Goal: Task Accomplishment & Management: Use online tool/utility

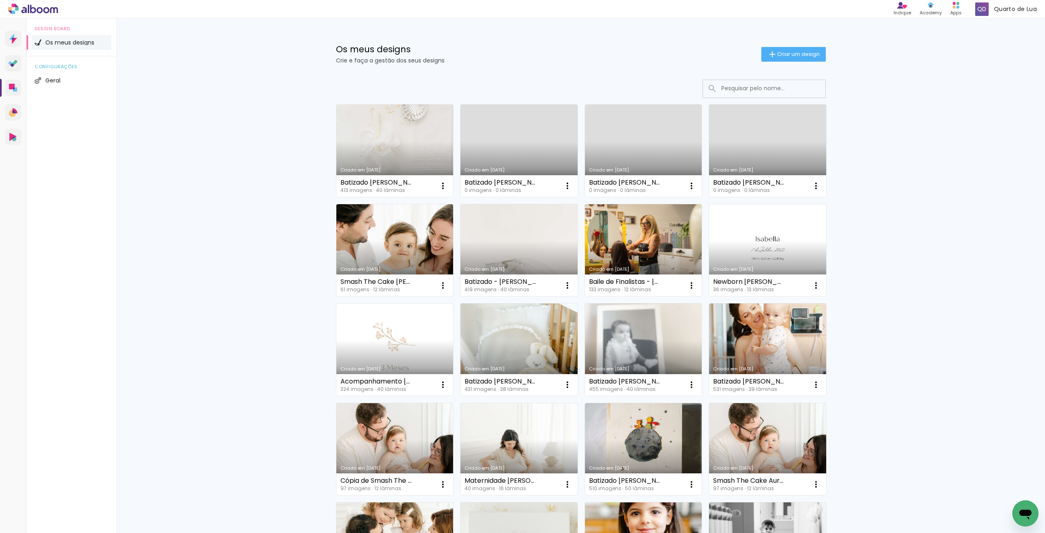
click at [390, 250] on link "Criado em [DATE]" at bounding box center [395, 250] width 117 height 92
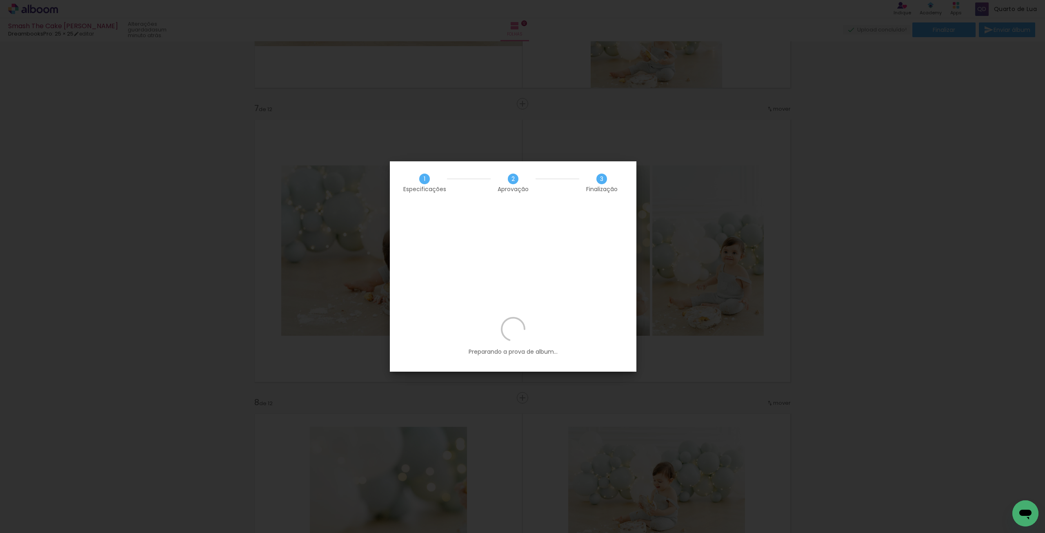
scroll to position [0, 511]
click at [698, 172] on iron-overlay-backdrop at bounding box center [522, 266] width 1045 height 533
drag, startPoint x: 170, startPoint y: 49, endPoint x: 71, endPoint y: 9, distance: 106.8
click at [170, 49] on iron-overlay-backdrop at bounding box center [522, 266] width 1045 height 533
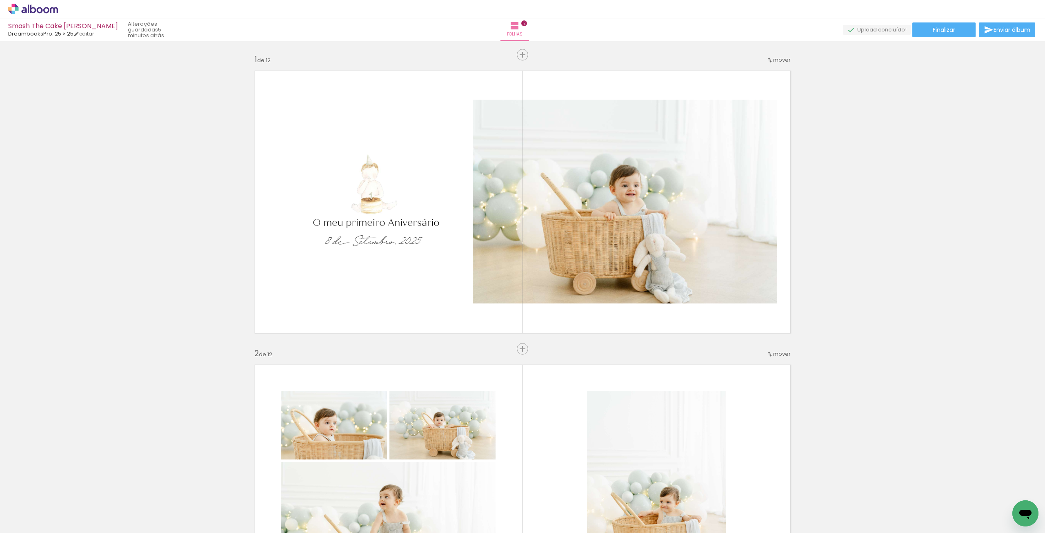
scroll to position [0, 1103]
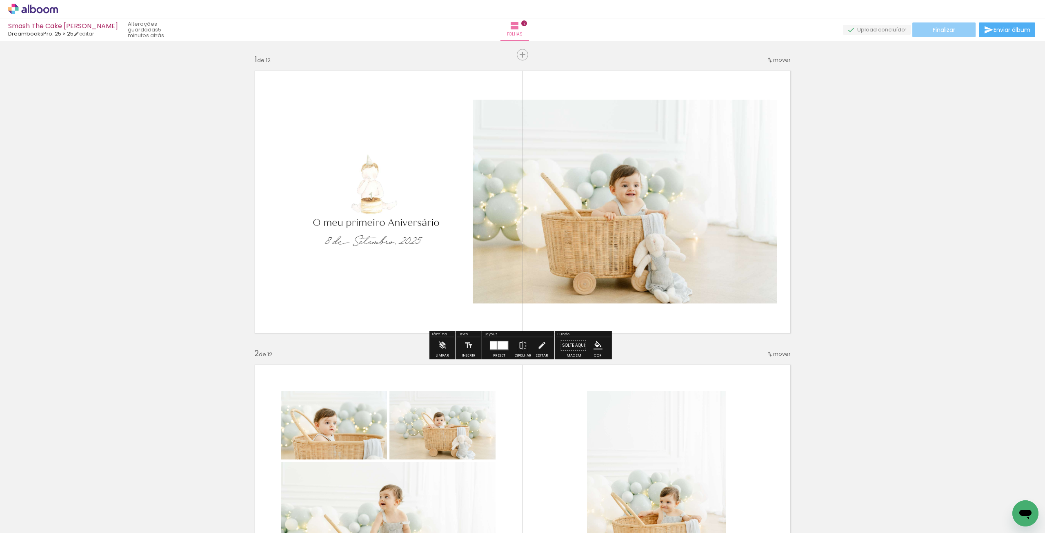
click at [962, 29] on paper-button "Finalizar" at bounding box center [944, 29] width 63 height 15
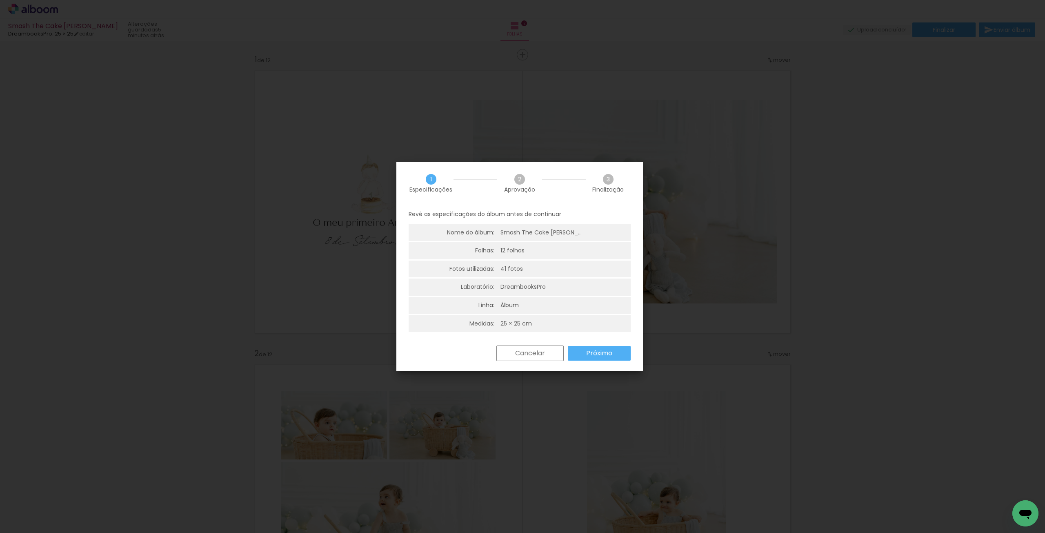
click at [0, 0] on slot "Próximo" at bounding box center [0, 0] width 0 height 0
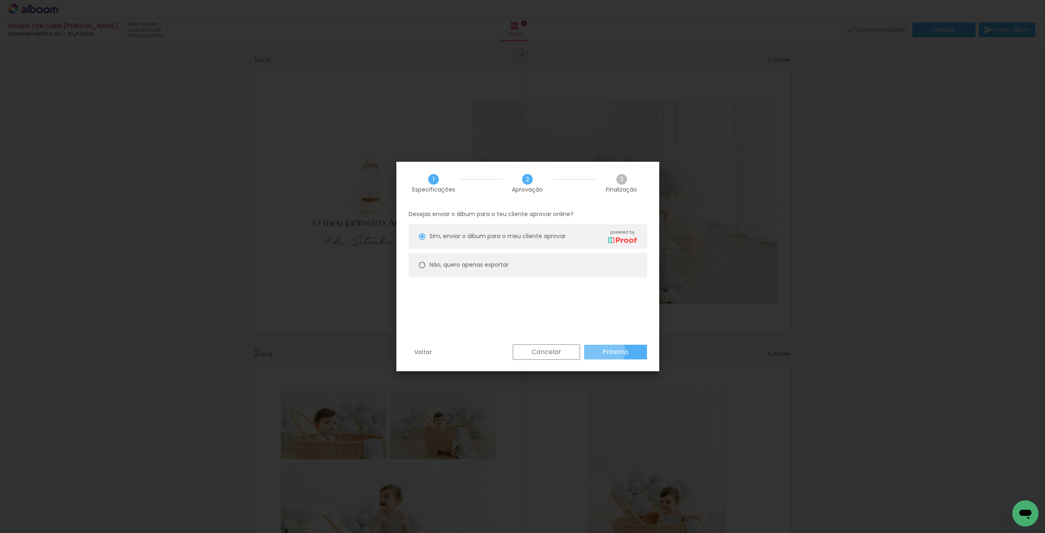
click at [0, 0] on slot "Próximo" at bounding box center [0, 0] width 0 height 0
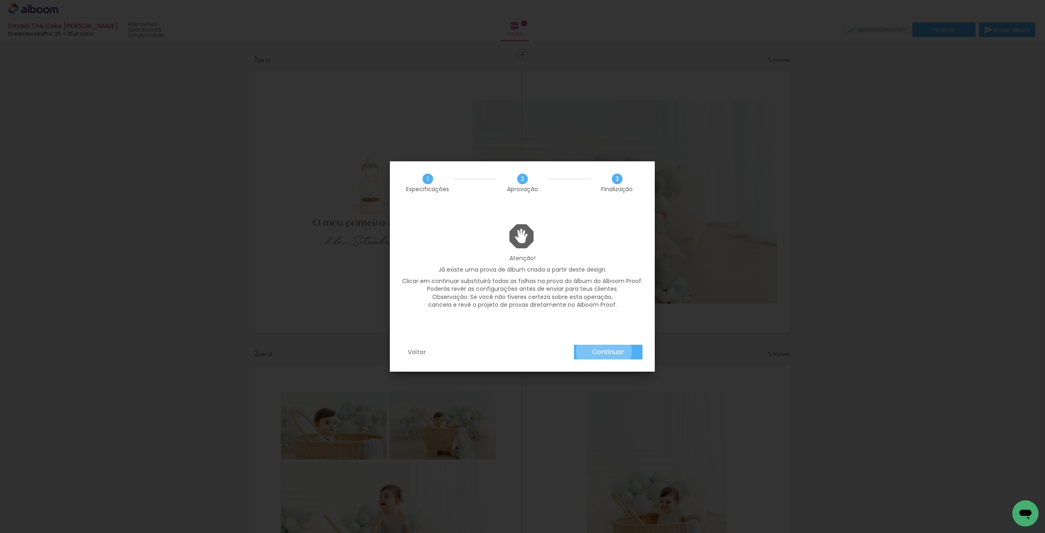
click at [0, 0] on slot "Continuar" at bounding box center [0, 0] width 0 height 0
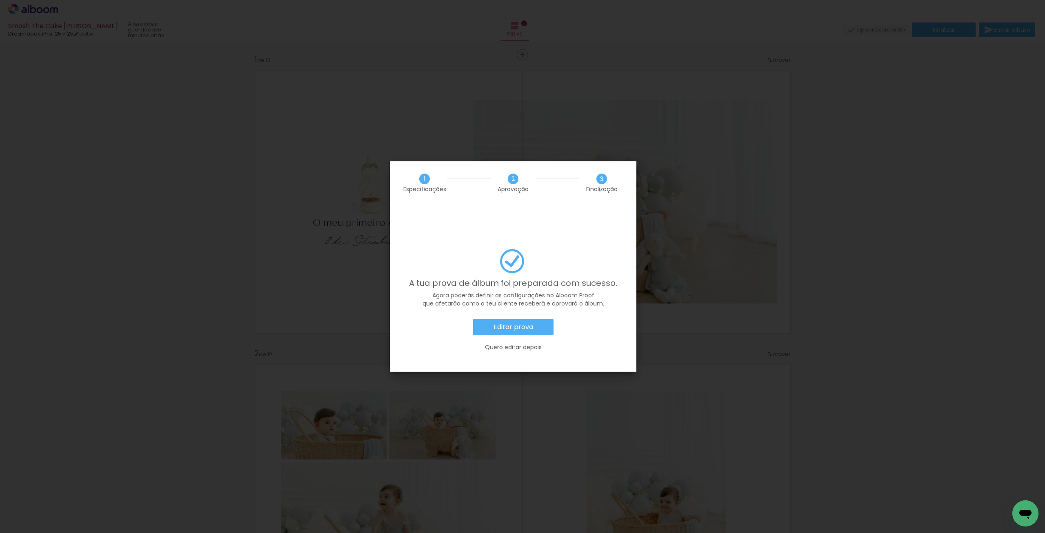
click at [545, 319] on paper-button "Editar prova" at bounding box center [513, 327] width 80 height 16
